Goal: Transaction & Acquisition: Obtain resource

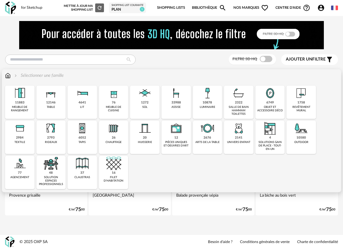
click at [301, 103] on div "1758" at bounding box center [301, 103] width 8 height 4
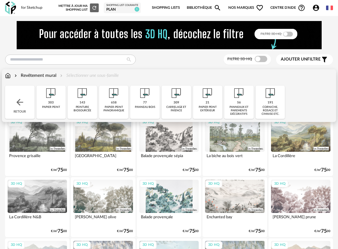
click at [274, 111] on div "corniche, rosace et cimaise etc." at bounding box center [270, 111] width 26 height 11
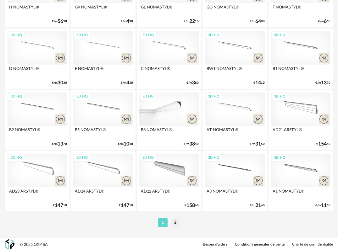
scroll to position [1134, 0]
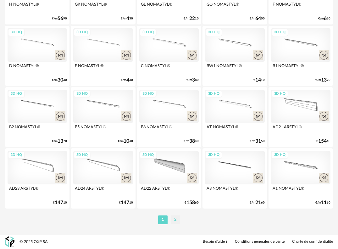
click at [174, 221] on li "2" at bounding box center [175, 220] width 9 height 9
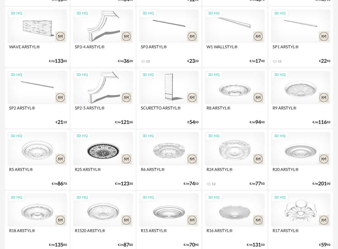
scroll to position [785, 0]
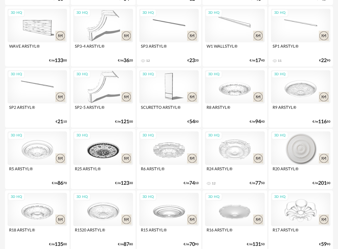
click at [305, 157] on div "3D HQ" at bounding box center [300, 149] width 59 height 34
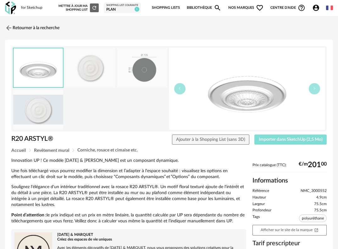
click at [299, 141] on span "Importer dans SketchUp (2,5 Mo)" at bounding box center [290, 140] width 64 height 4
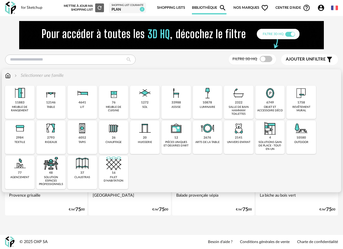
click at [213, 103] on div "10878 luminaire" at bounding box center [208, 102] width 30 height 33
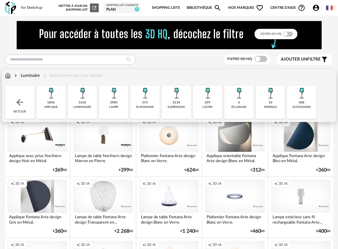
click at [184, 108] on div "suspension" at bounding box center [175, 107] width 17 height 3
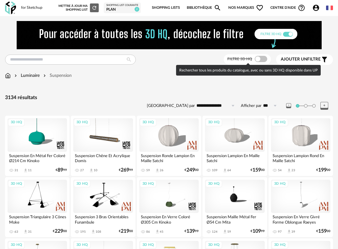
click at [262, 58] on span at bounding box center [260, 59] width 13 height 6
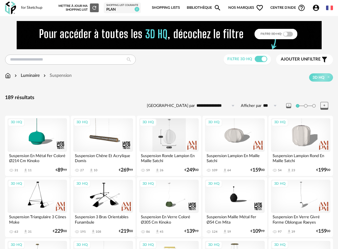
click at [165, 143] on div "3D HQ" at bounding box center [168, 135] width 59 height 34
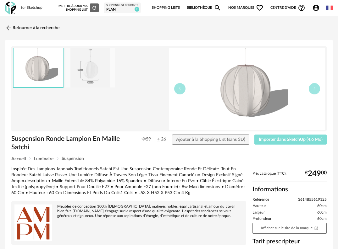
click at [279, 141] on span "Importer dans SketchUp (4,6 Mo)" at bounding box center [290, 140] width 64 height 4
click at [8, 27] on img at bounding box center [8, 27] width 9 height 9
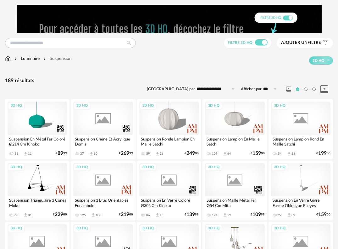
scroll to position [92, 0]
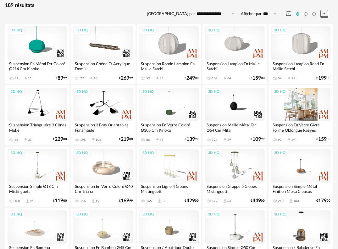
click at [312, 109] on div "3D HQ" at bounding box center [300, 105] width 59 height 34
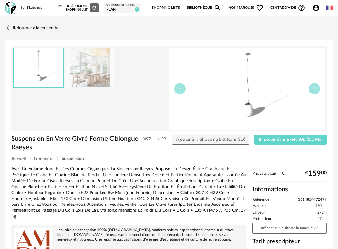
click at [101, 71] on img at bounding box center [90, 68] width 50 height 40
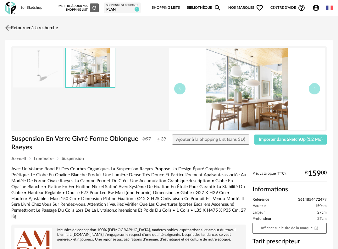
click at [9, 26] on img at bounding box center [8, 27] width 9 height 9
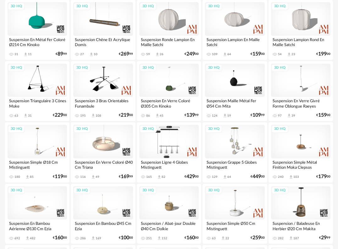
scroll to position [179, 0]
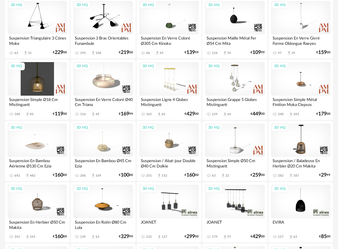
click at [50, 84] on div "3D HQ" at bounding box center [37, 79] width 59 height 34
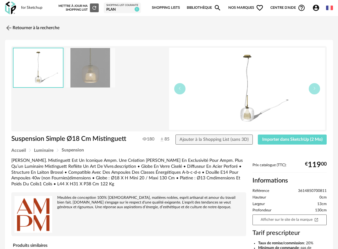
click at [84, 79] on img at bounding box center [90, 68] width 50 height 40
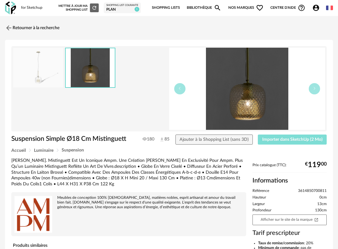
click at [312, 139] on span "Importer dans SketchUp (2 Mo)" at bounding box center [292, 140] width 60 height 4
